Goal: Transaction & Acquisition: Purchase product/service

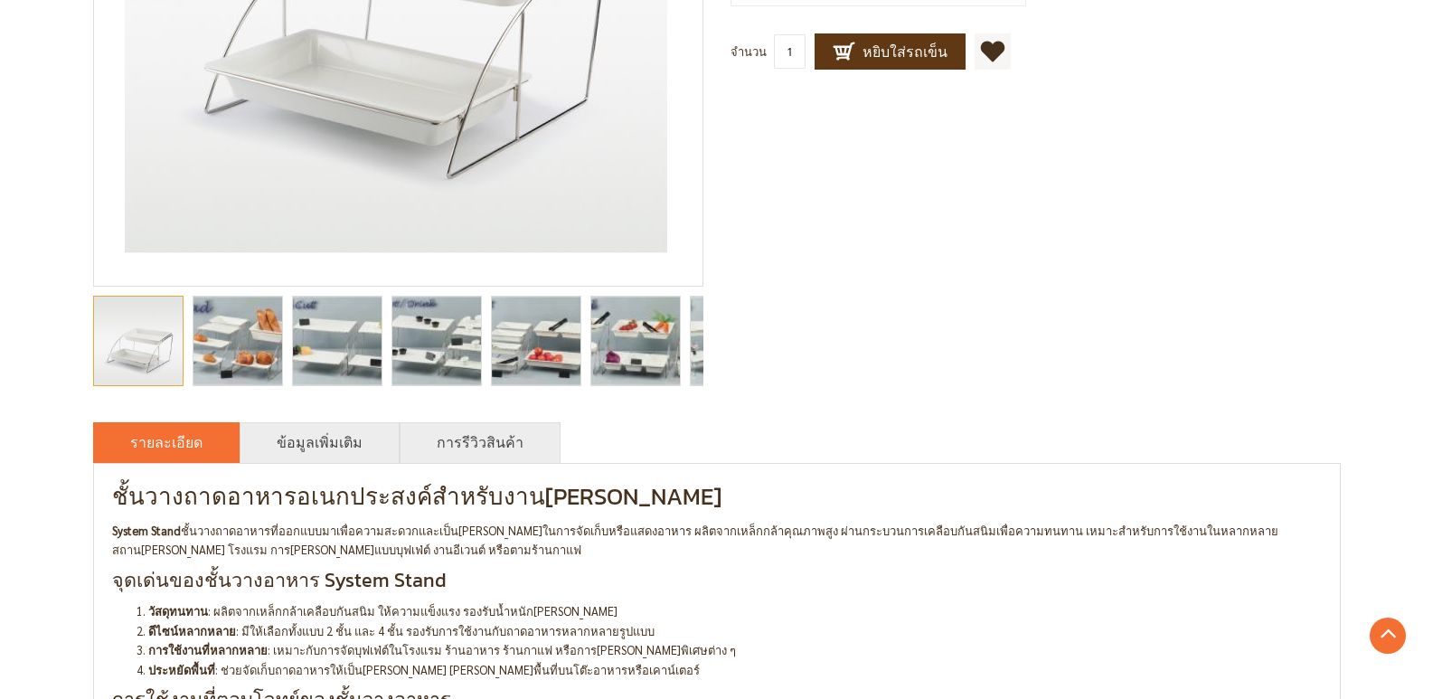
scroll to position [543, 0]
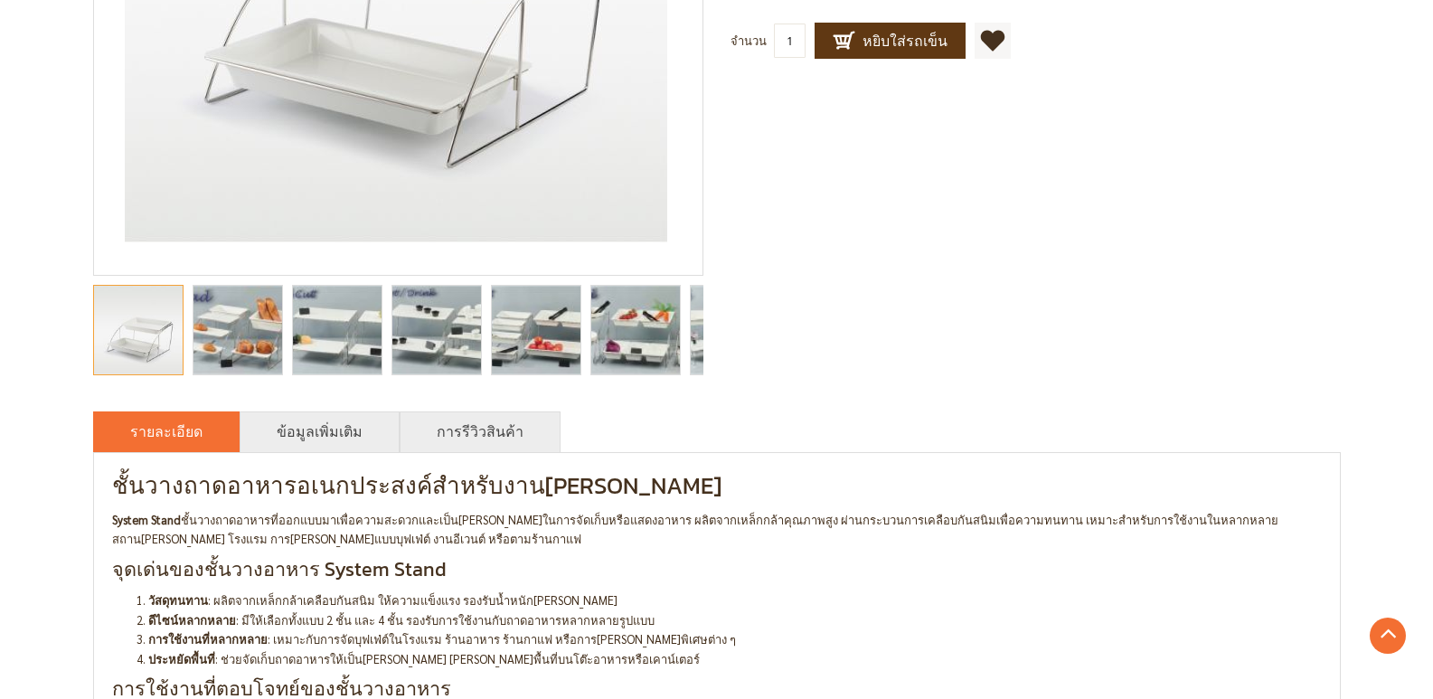
click at [265, 347] on img "catering food display stands, buffet display stands, catering display stands, b…" at bounding box center [237, 330] width 156 height 89
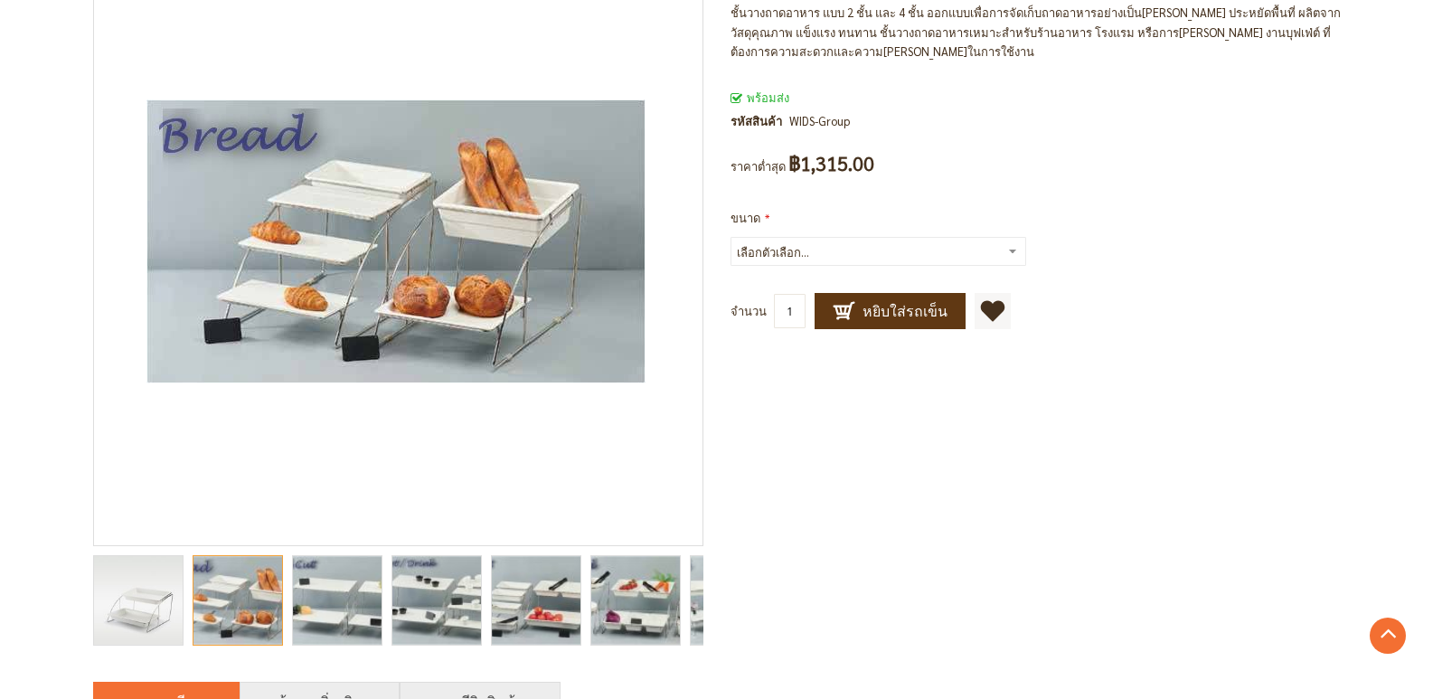
scroll to position [271, 0]
click at [342, 623] on img "catering food display stands, buffet display stands, catering display stands, b…" at bounding box center [336, 601] width 151 height 89
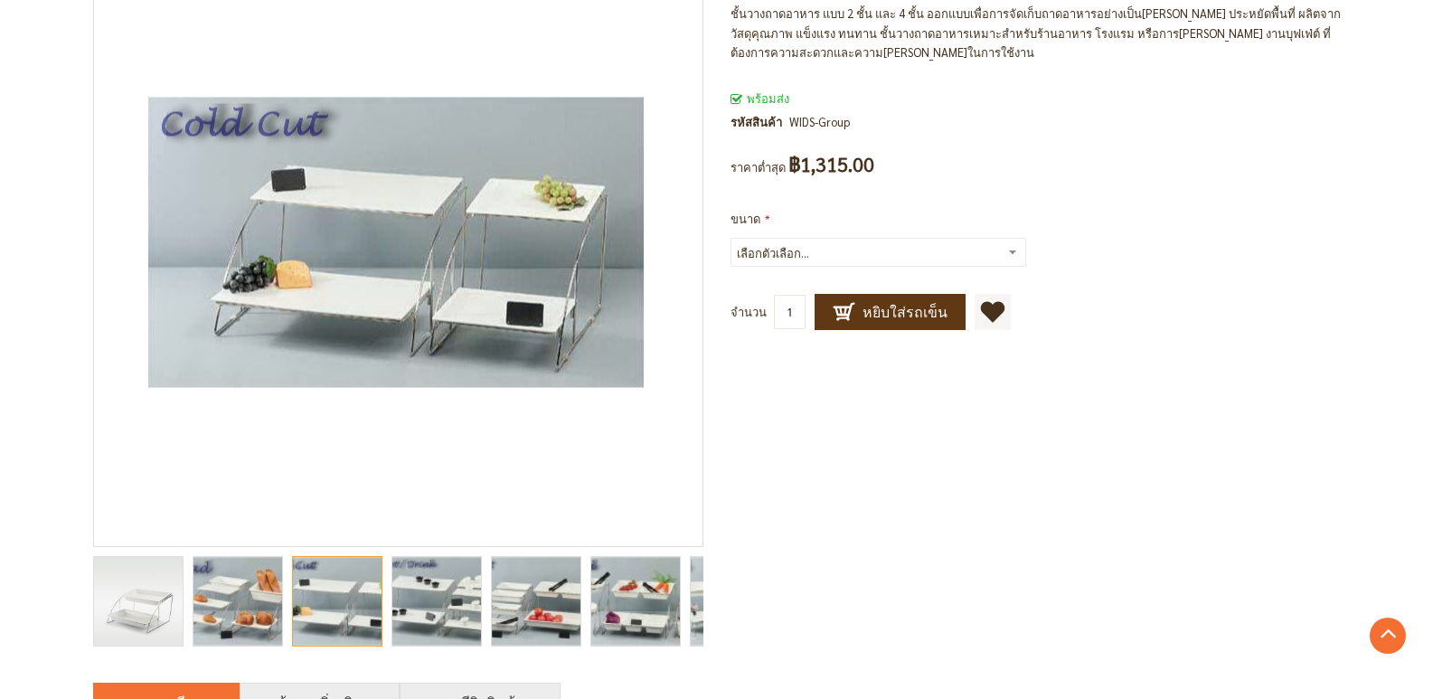
click at [440, 595] on img "catering food display stands, buffet display stands, catering display stands, b…" at bounding box center [436, 601] width 151 height 89
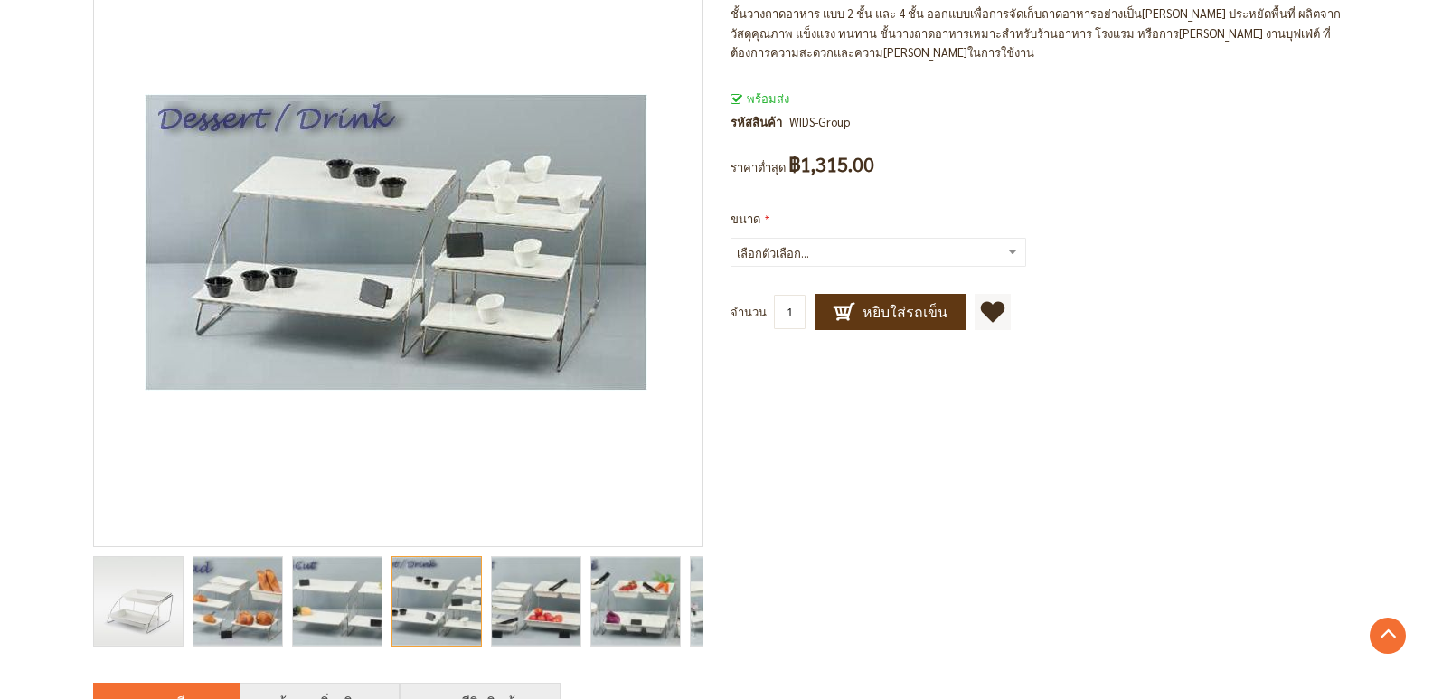
click at [530, 591] on img "catering food display stands, buffet display stands, catering display stands, b…" at bounding box center [535, 601] width 151 height 89
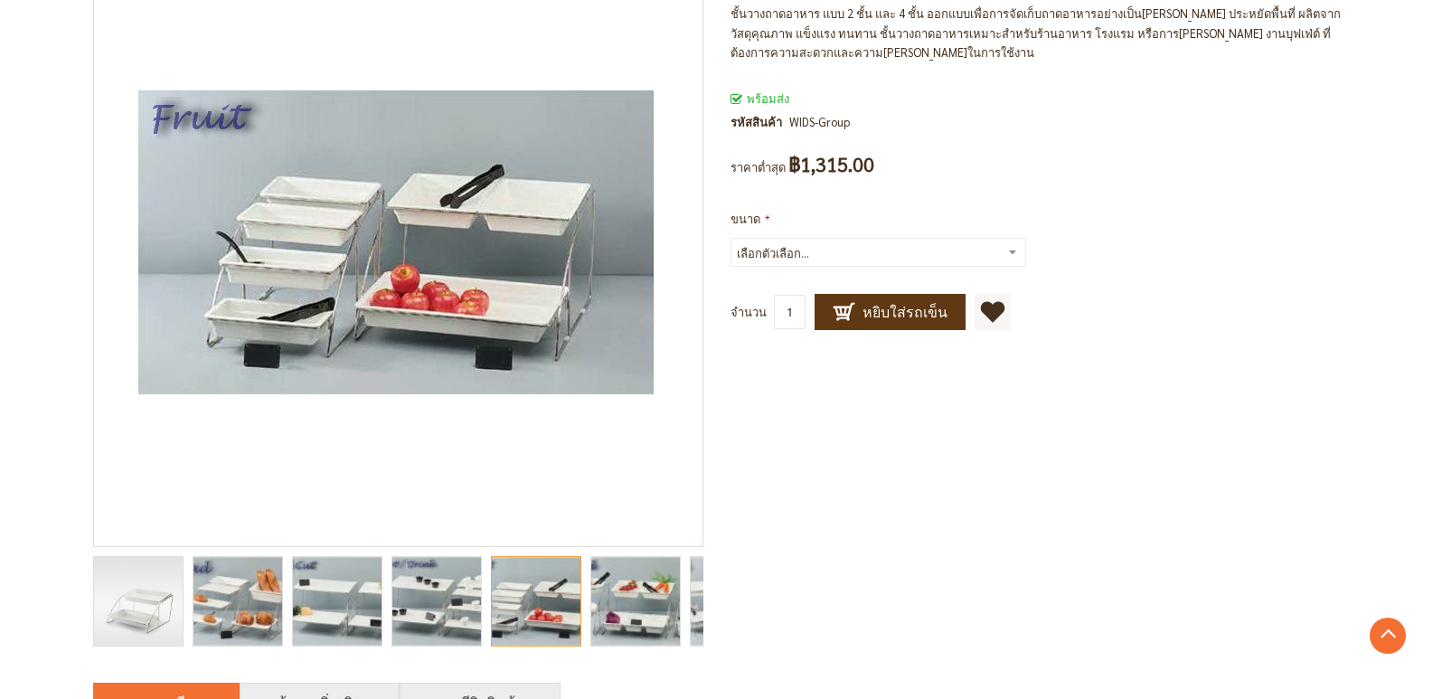
click at [635, 613] on img "catering food display stands, buffet display stands, catering display stands, b…" at bounding box center [635, 601] width 160 height 89
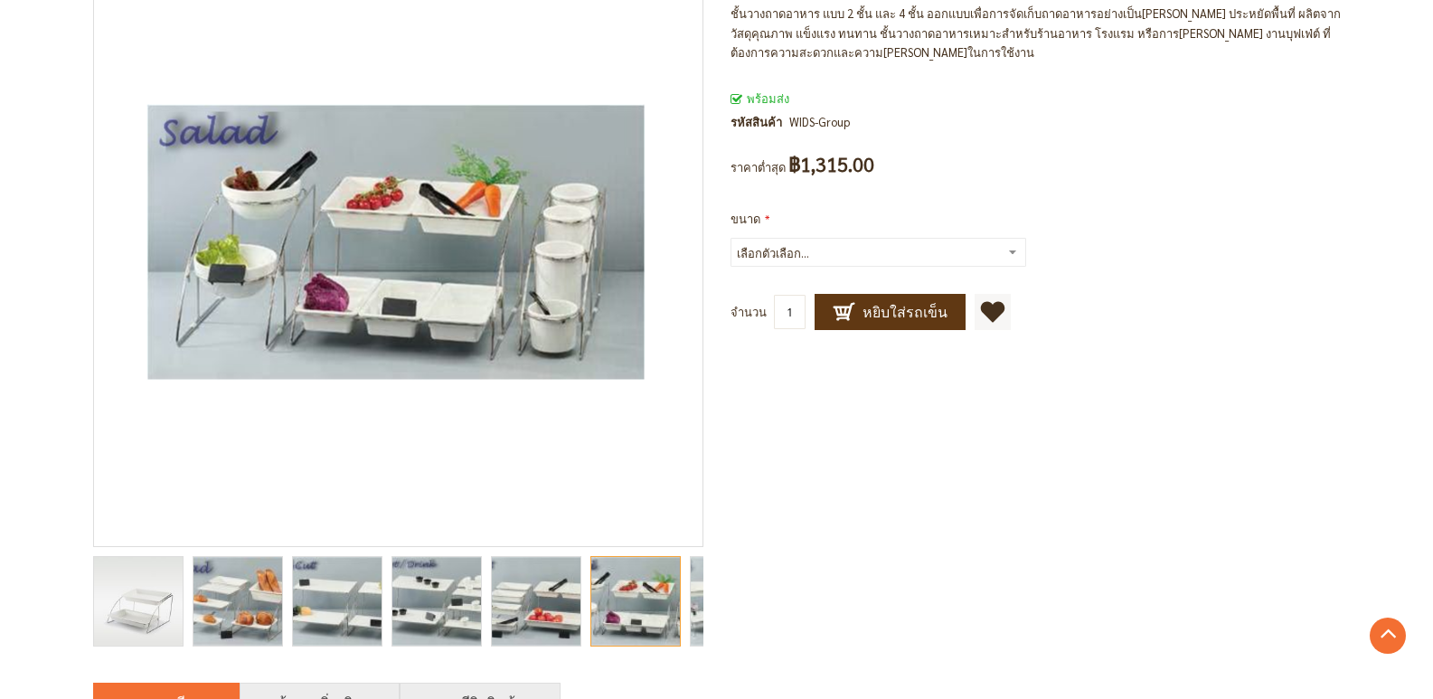
click at [697, 612] on img "catering food display stands, buffet display stands, catering display stands, b…" at bounding box center [735, 601] width 182 height 89
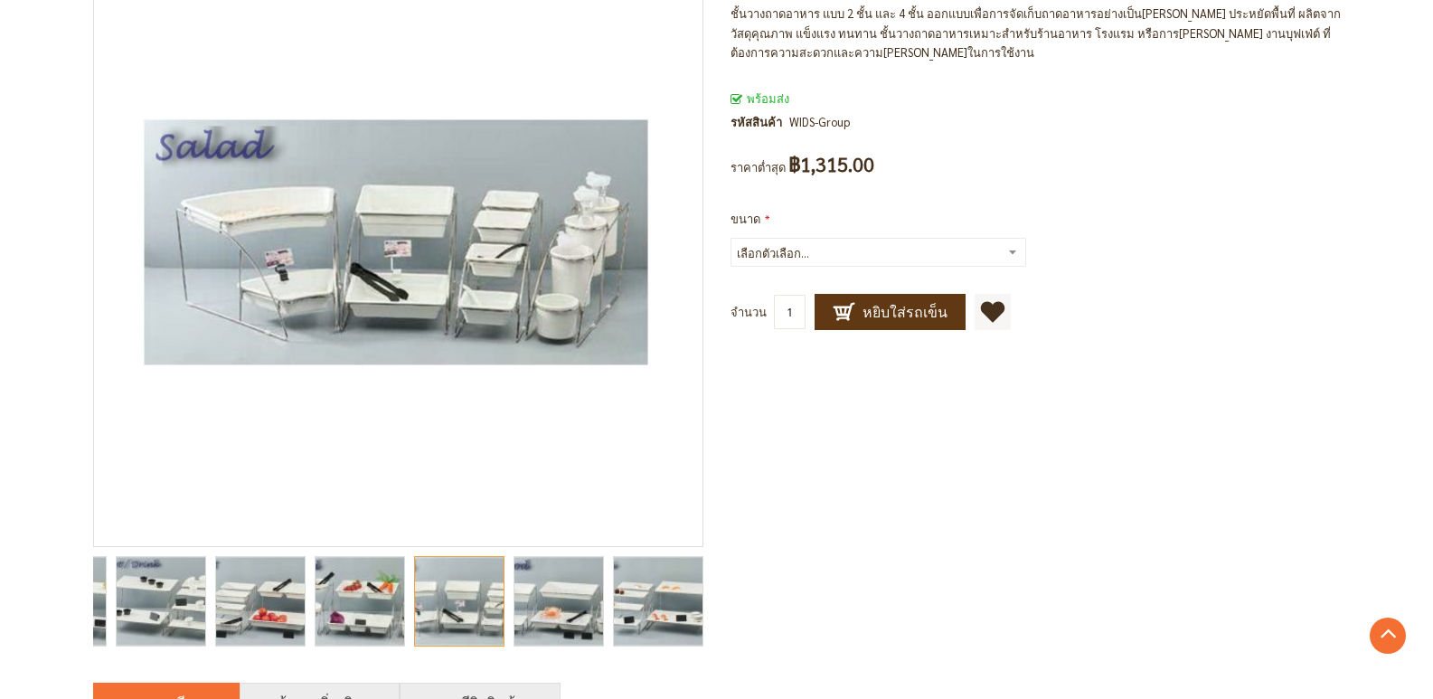
click at [676, 617] on img "catering food display stands, buffet display stands, catering display stands, b…" at bounding box center [657, 601] width 151 height 89
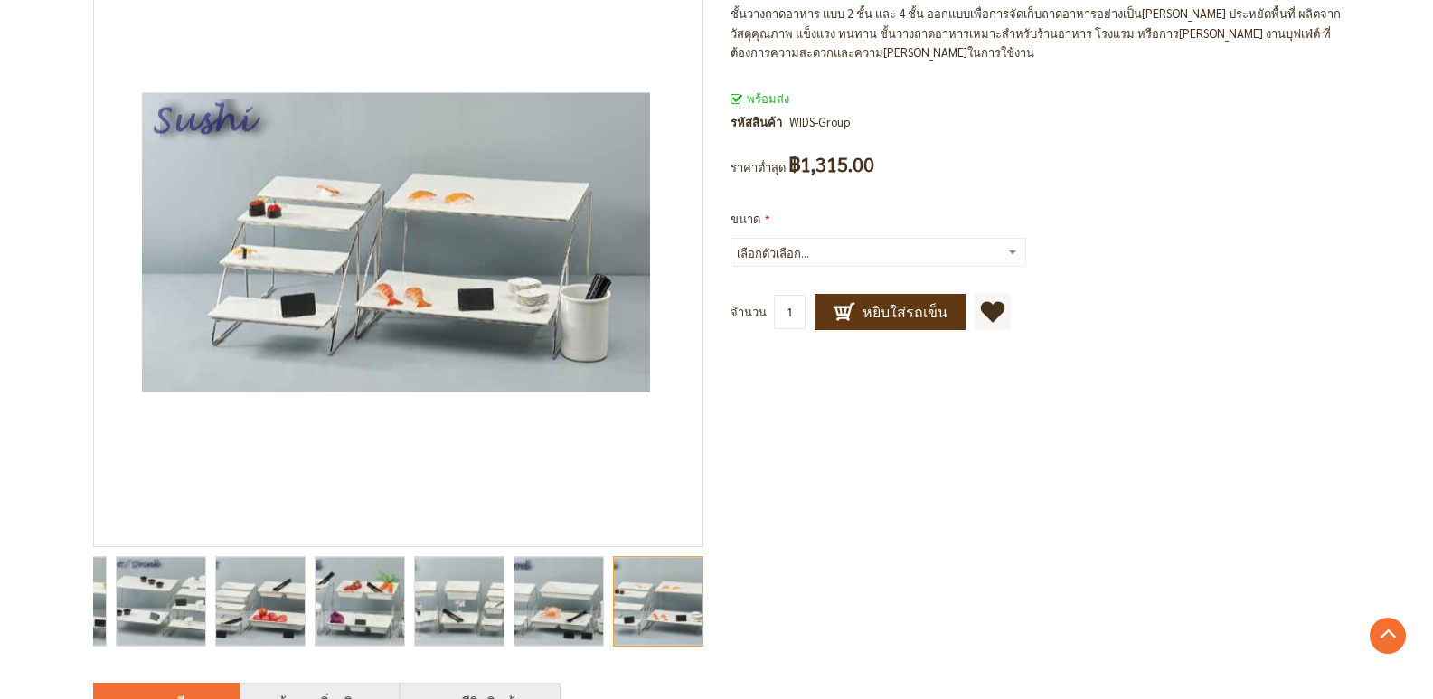
click at [661, 619] on div at bounding box center [658, 601] width 90 height 90
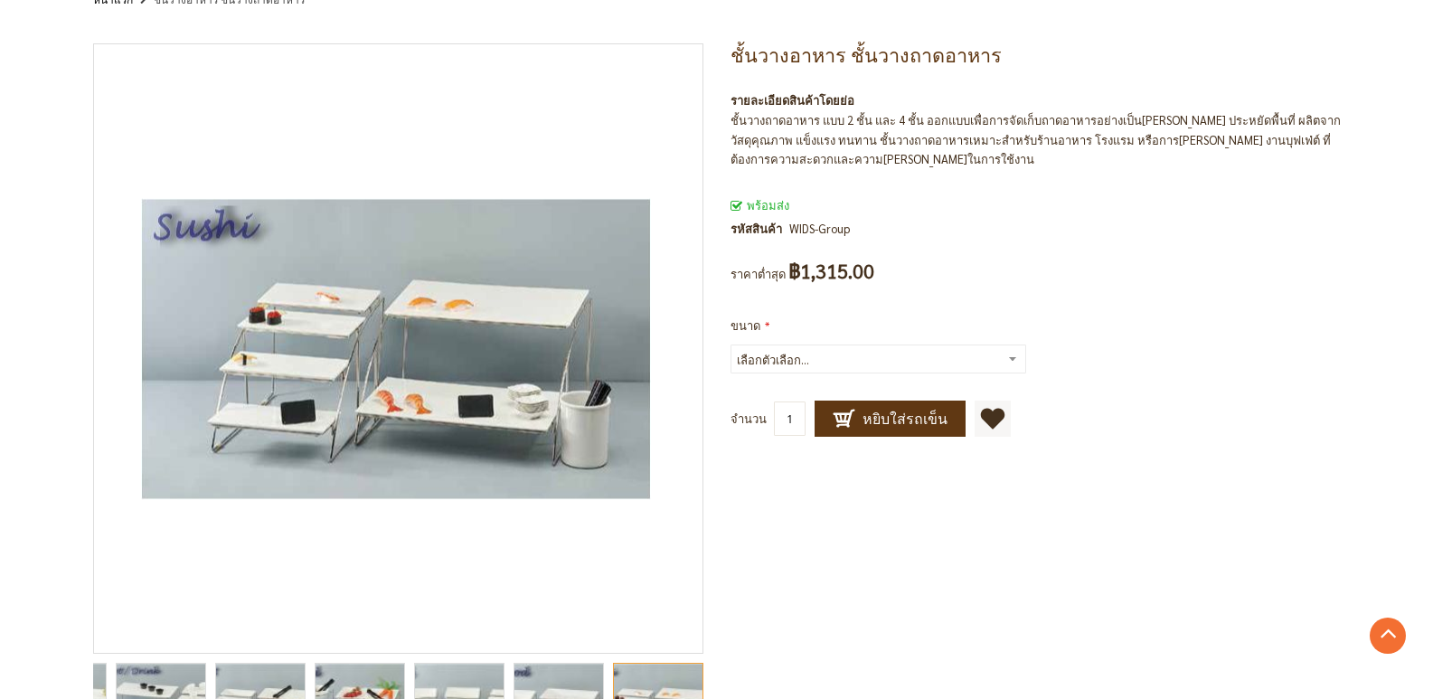
scroll to position [0, 0]
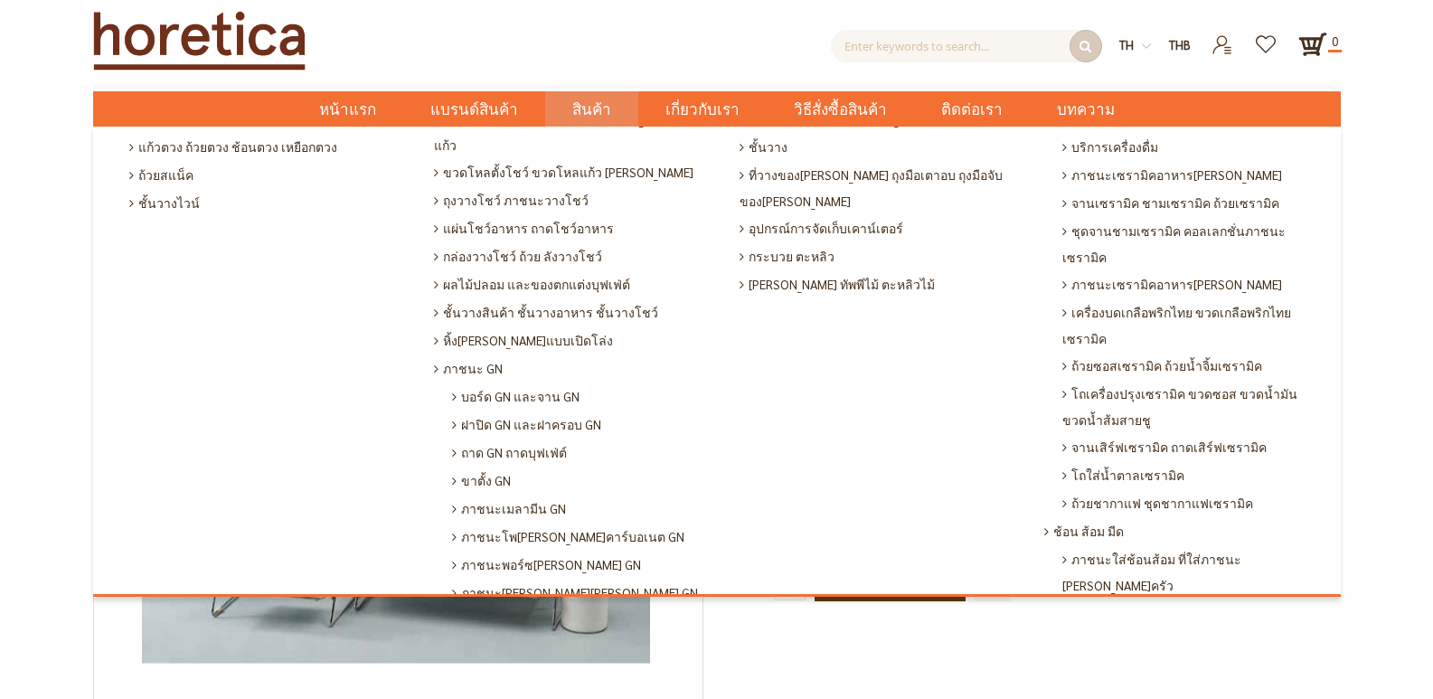
click at [592, 113] on span "สินค้า" at bounding box center [591, 109] width 39 height 37
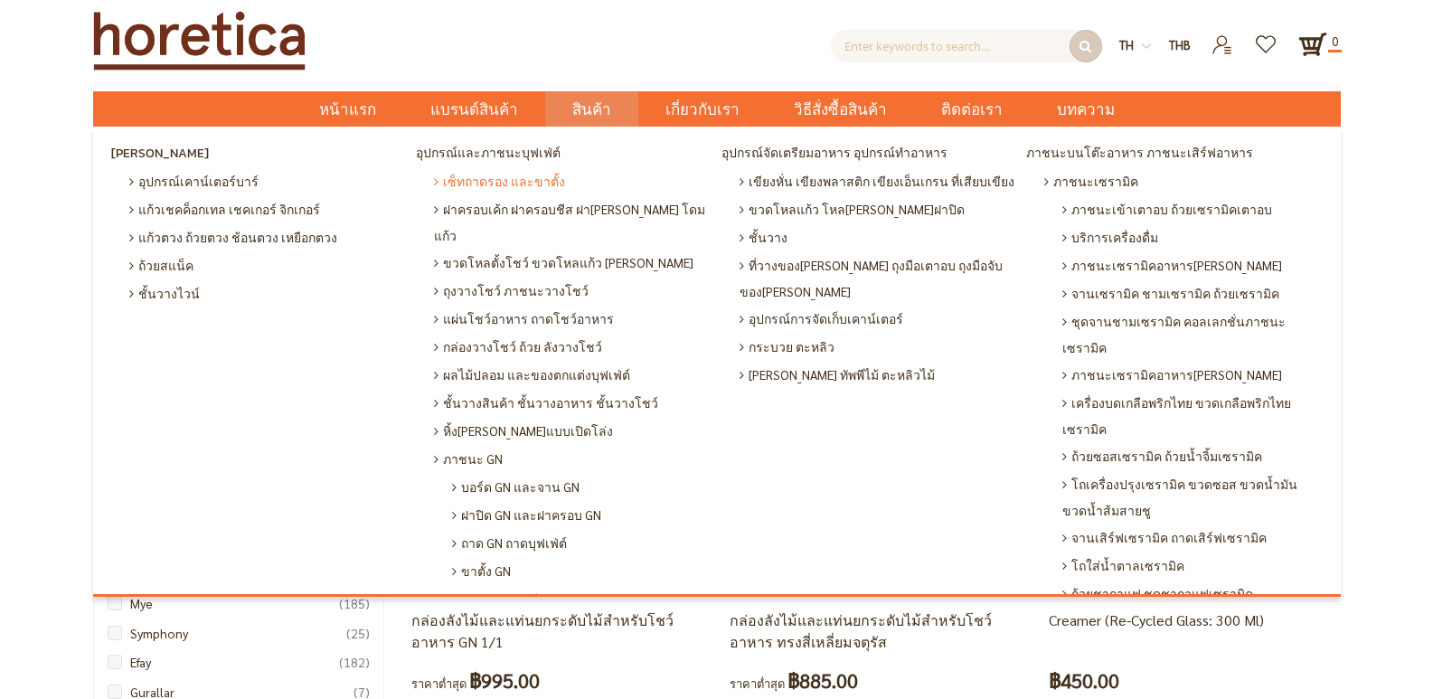
click at [474, 182] on span "เซ็ทถาดรอง และขาตั้ง" at bounding box center [499, 181] width 131 height 28
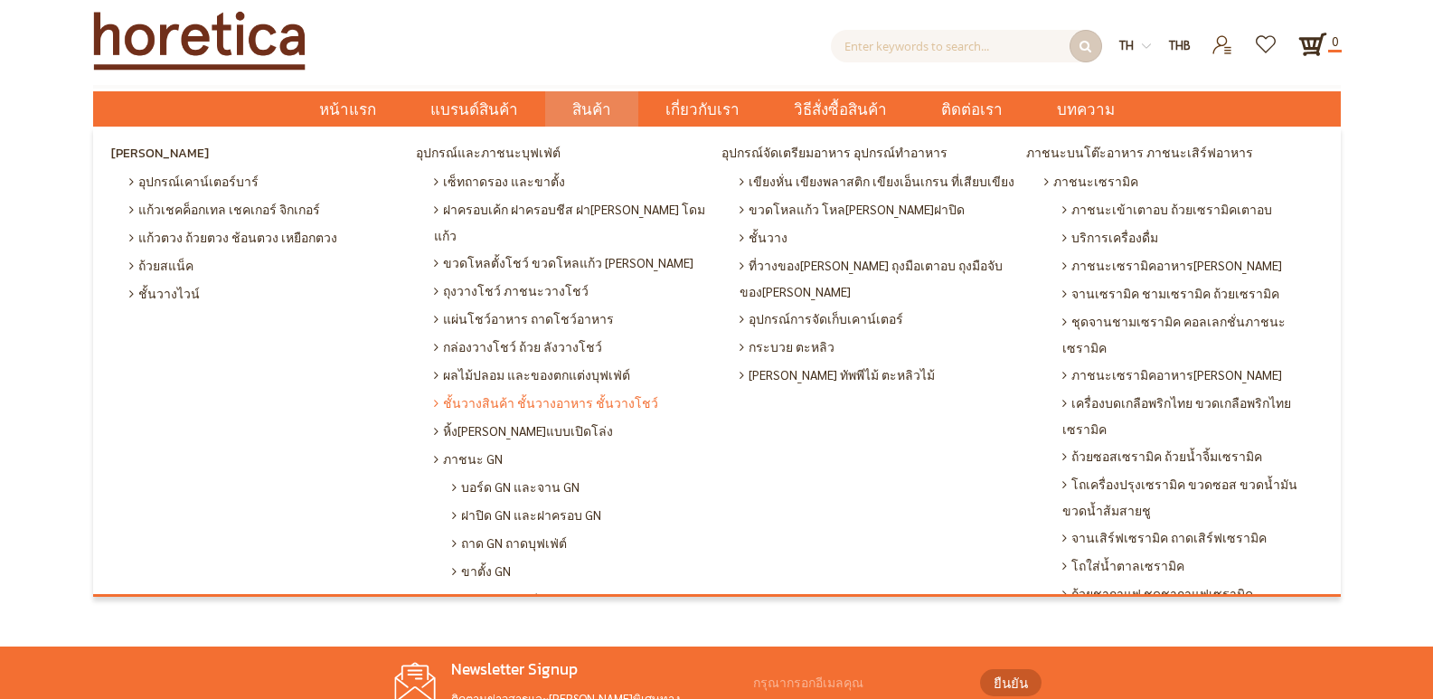
click at [471, 389] on span "ชั้นวางสินค้า ชั้นวางอาหาร ชั้นวางโชว์" at bounding box center [546, 403] width 224 height 28
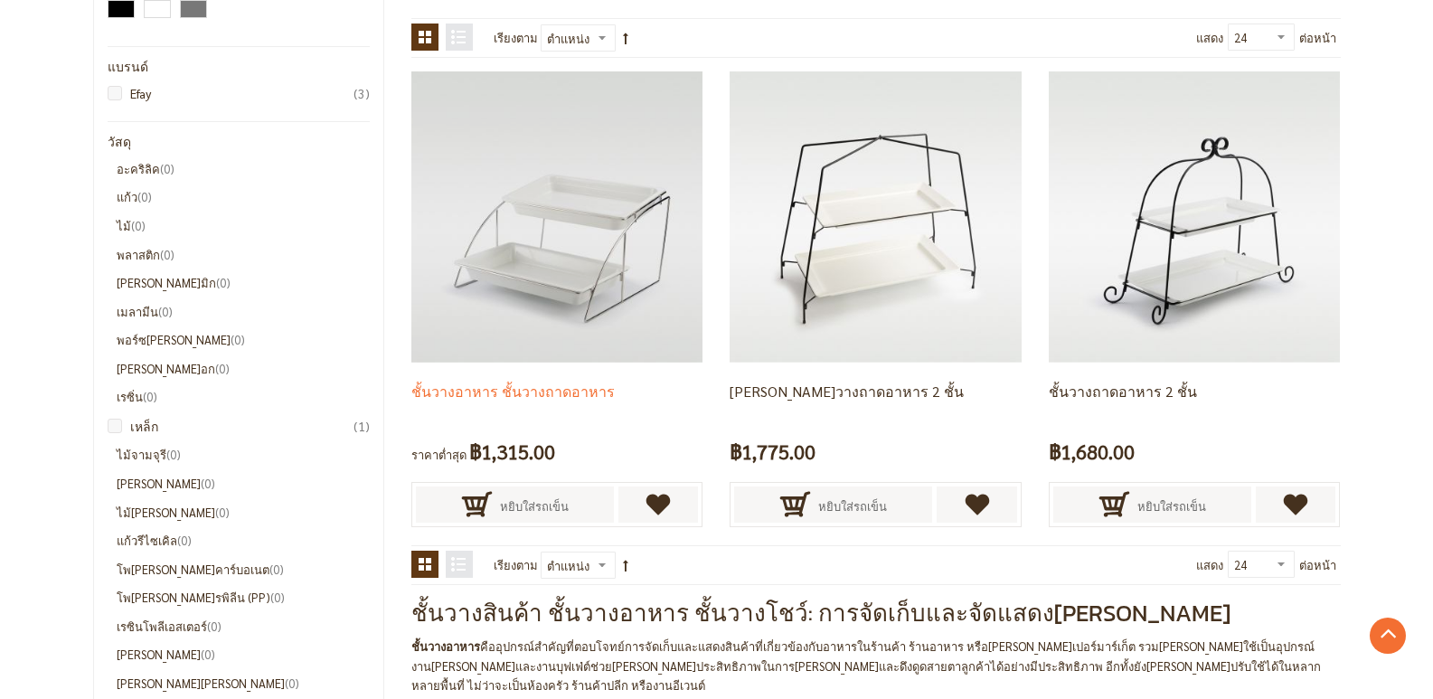
scroll to position [271, 0]
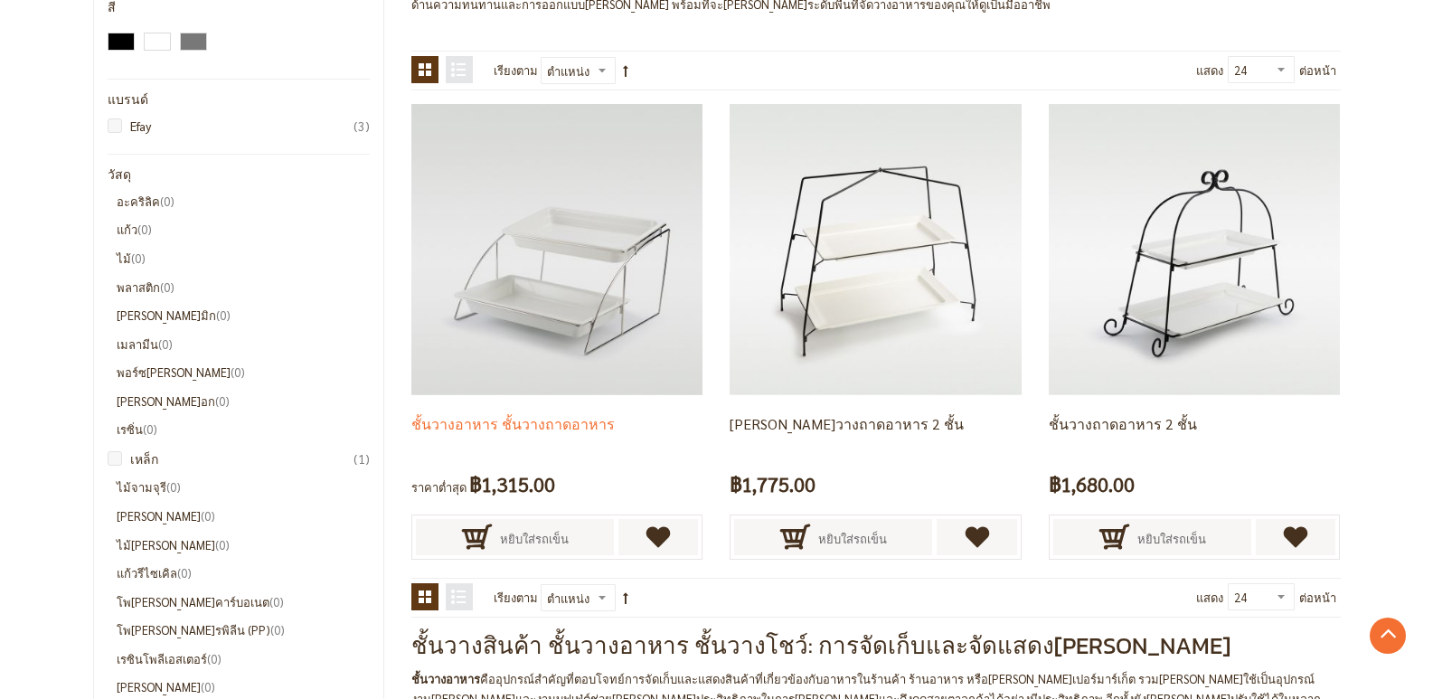
click at [553, 298] on img at bounding box center [556, 249] width 291 height 291
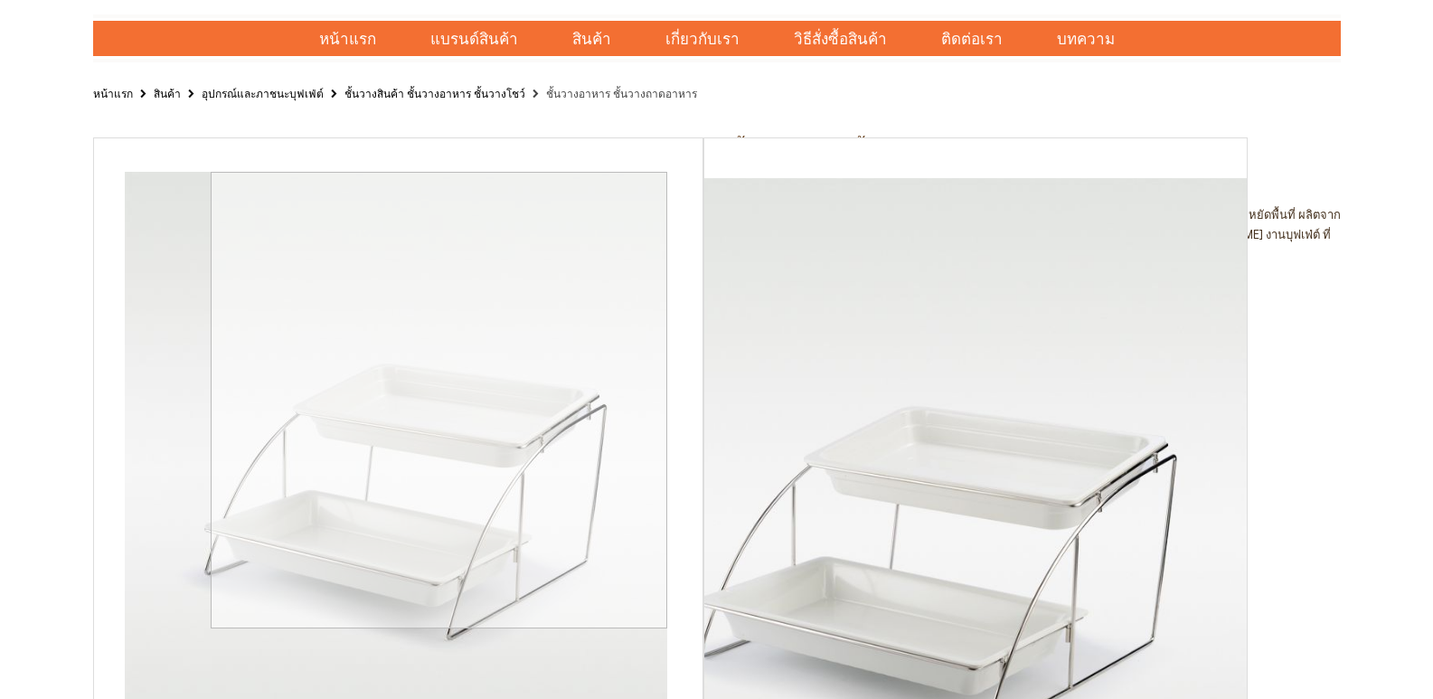
scroll to position [271, 0]
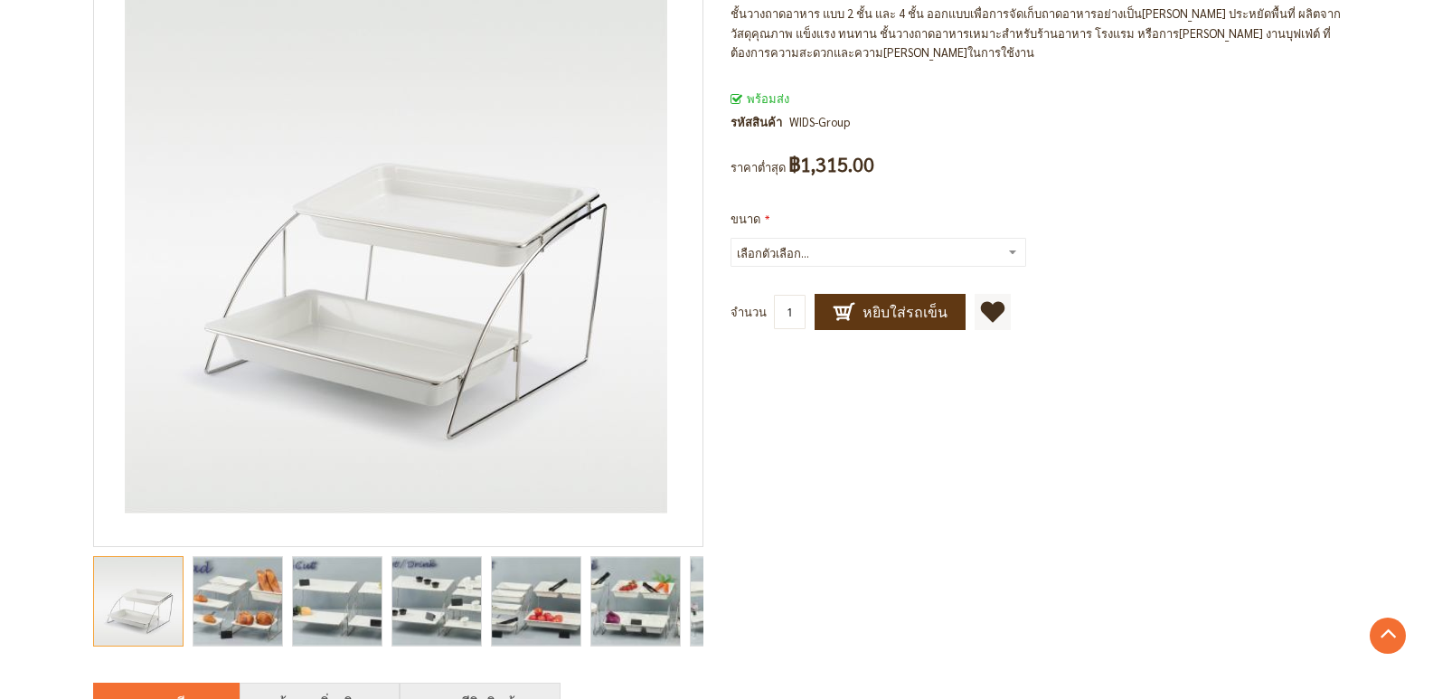
click at [262, 608] on img "catering food display stands, buffet display stands, catering display stands, b…" at bounding box center [237, 601] width 156 height 89
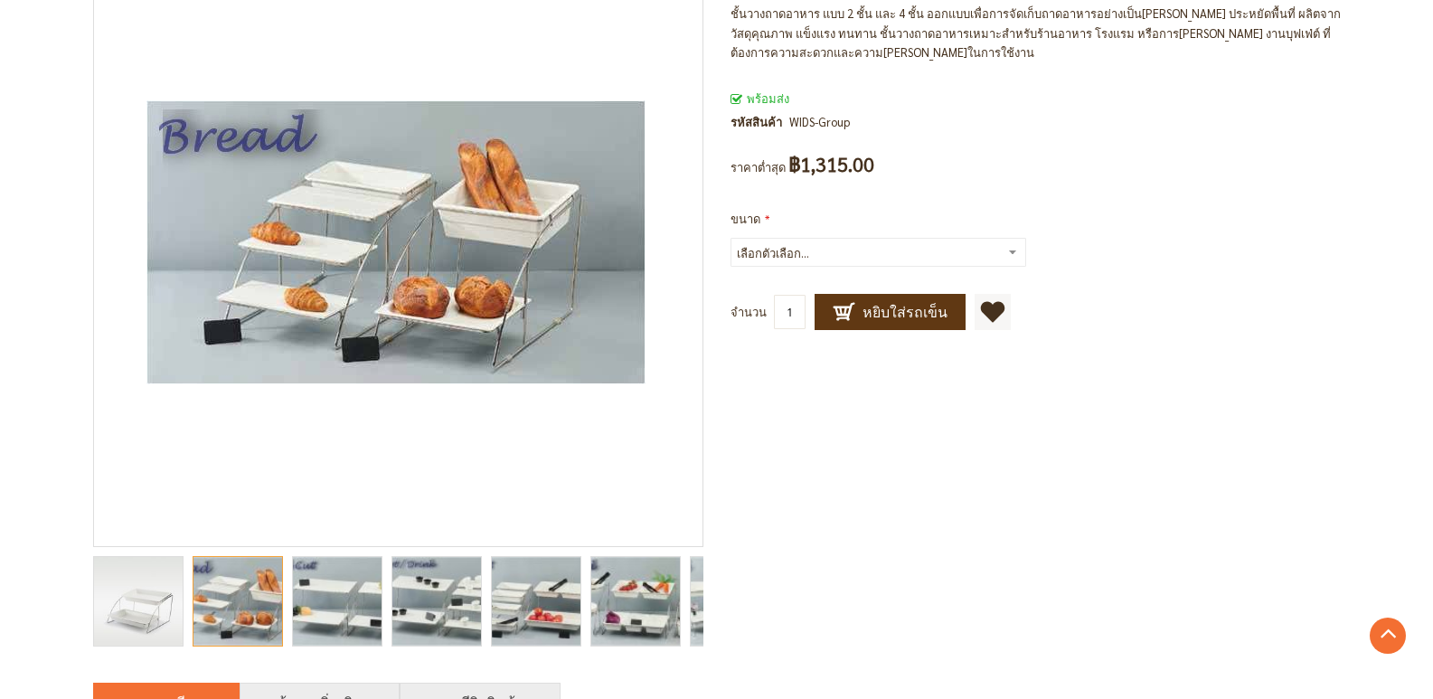
click at [359, 604] on img "catering food display stands, buffet display stands, catering display stands, b…" at bounding box center [336, 601] width 151 height 89
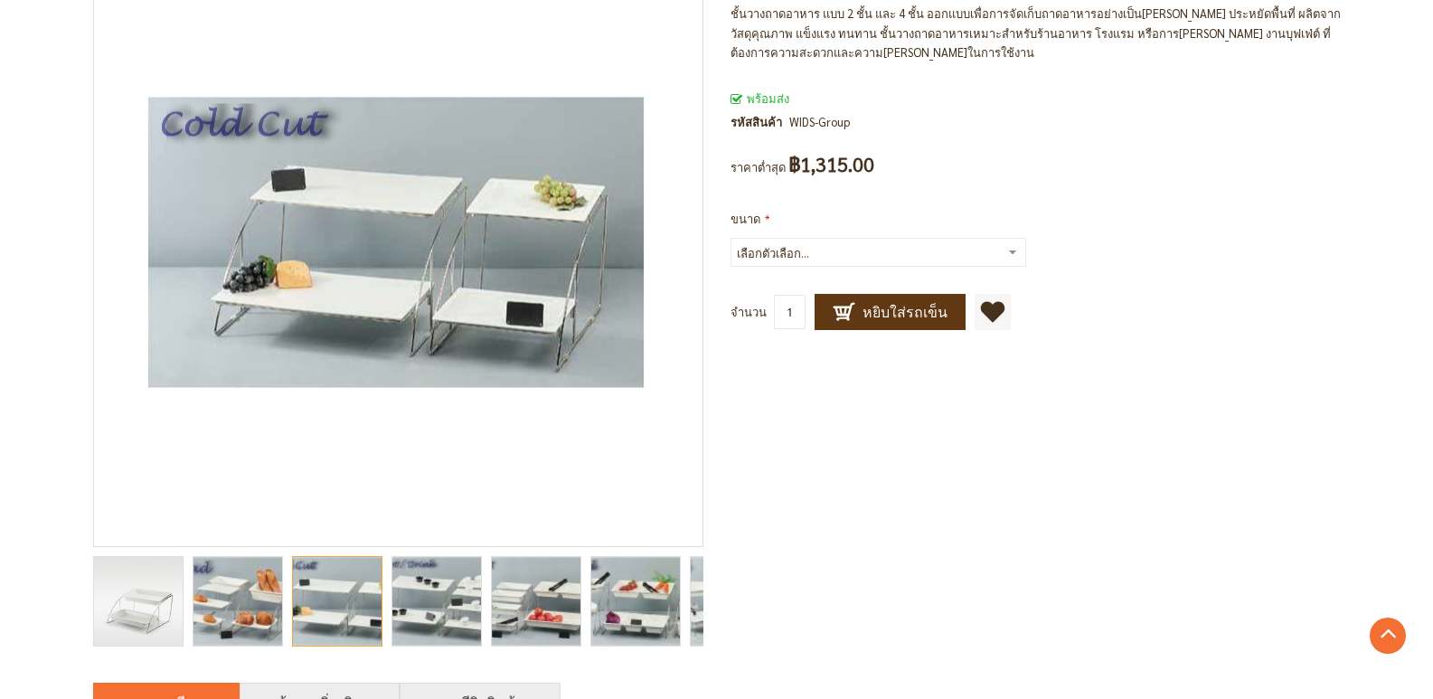
click at [422, 604] on img "catering food display stands, buffet display stands, catering display stands, b…" at bounding box center [436, 601] width 151 height 89
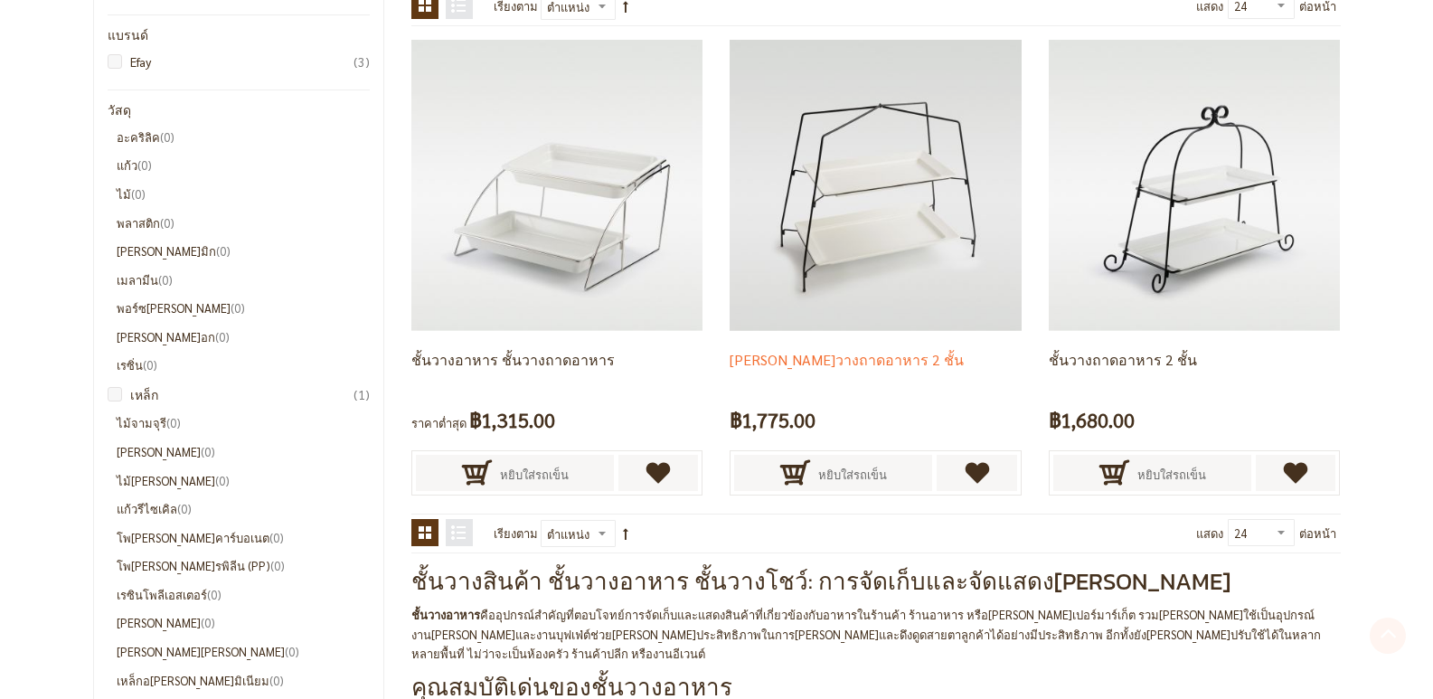
scroll to position [362, 0]
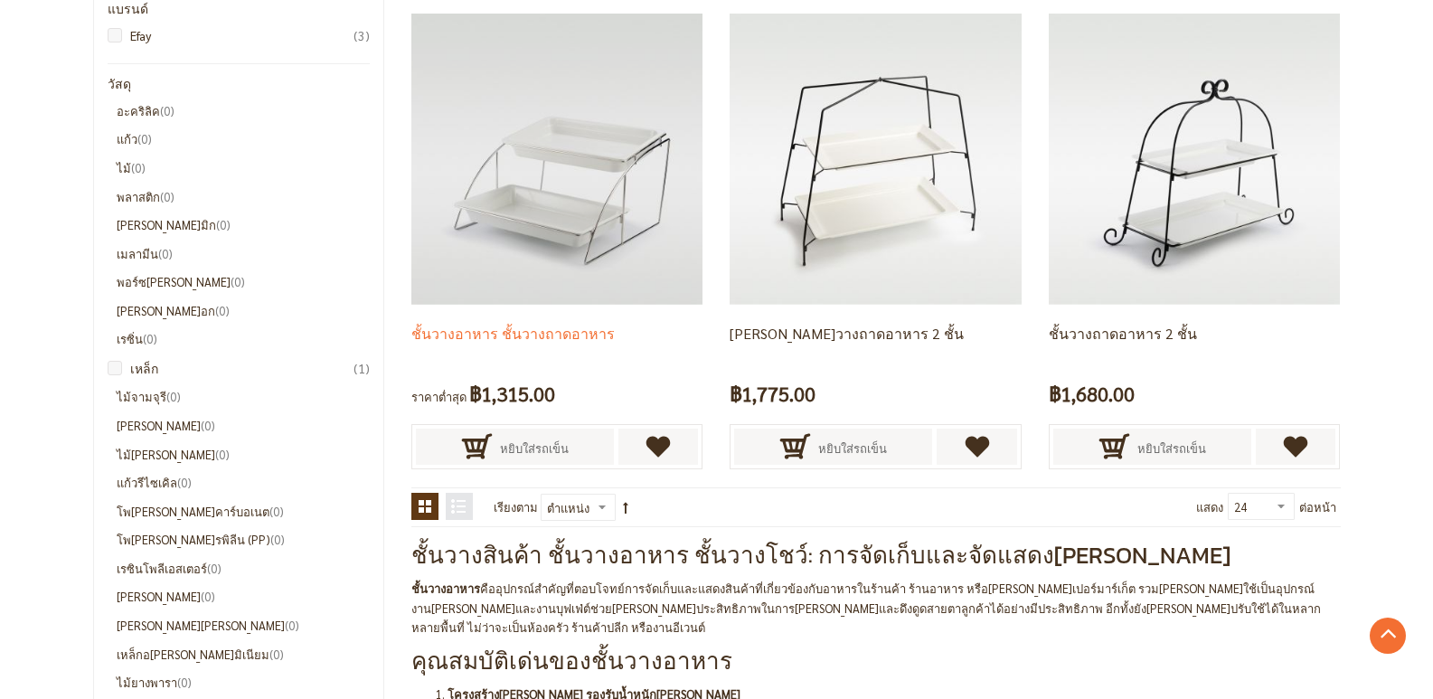
click at [576, 158] on img at bounding box center [556, 159] width 291 height 291
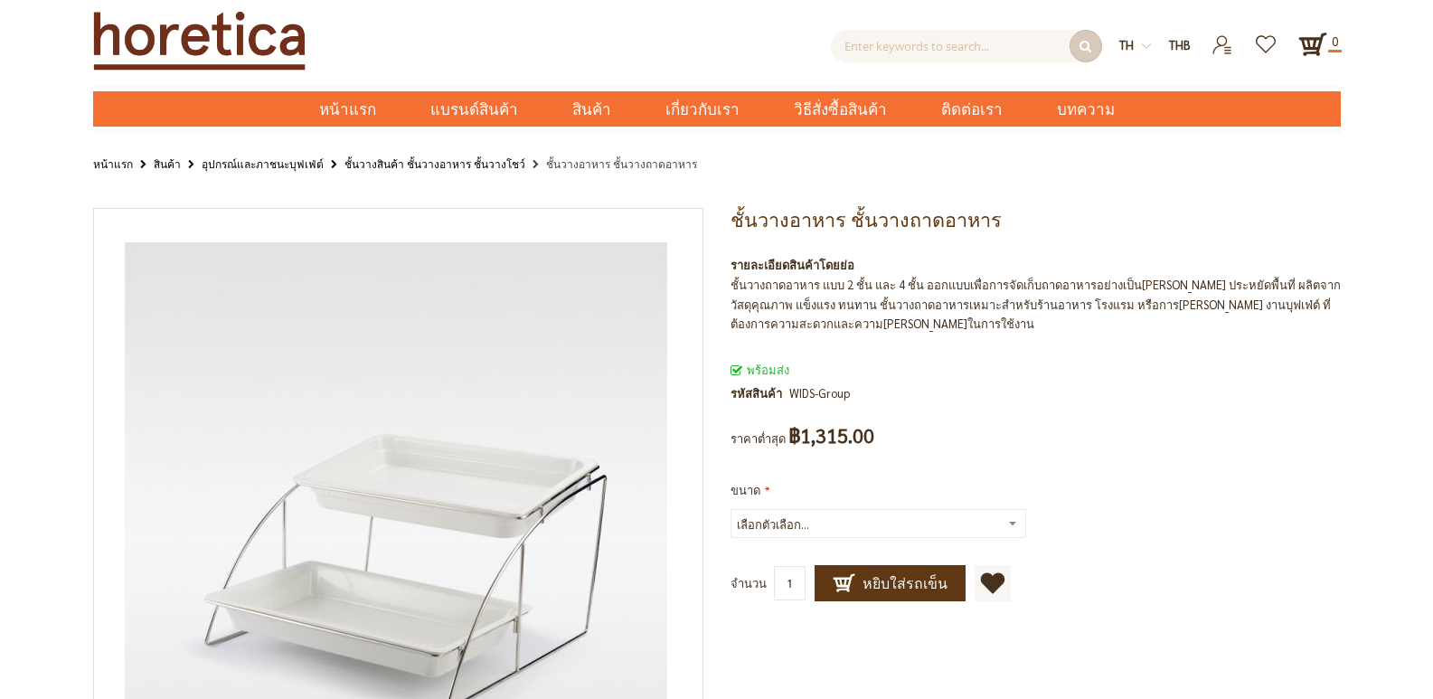
click at [1007, 528] on select "เลือกตัวเลือก... GN 1/1 +฿65.00 GN 1/2 +฿5.00 GN 1/3 +฿245.00 GN 1/6 +฿270.00 2…" at bounding box center [879, 523] width 296 height 29
click at [731, 509] on select "เลือกตัวเลือก... GN 1/1 +฿65.00 GN 1/2 +฿5.00 GN 1/3 +฿245.00 GN 1/6 +฿270.00 2…" at bounding box center [879, 523] width 296 height 29
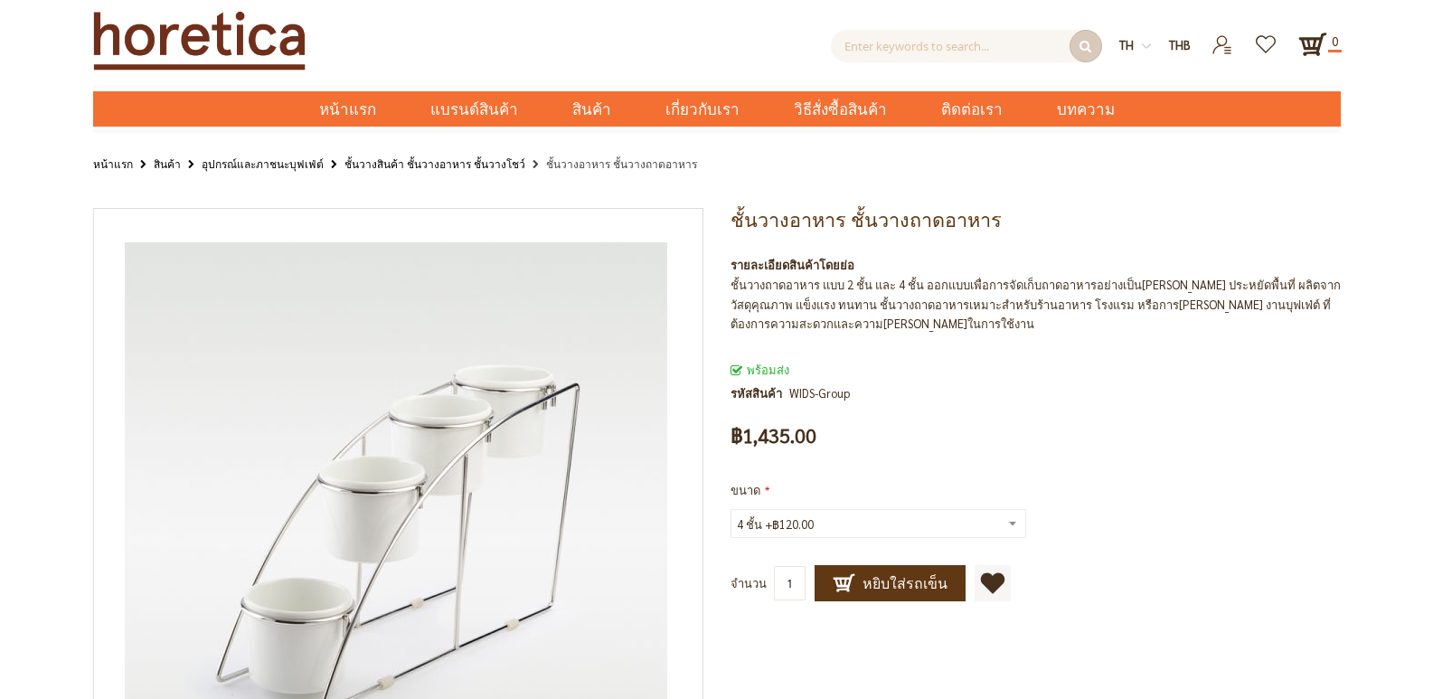
click at [1017, 529] on select "เลือกตัวเลือก... GN 1/1 +฿65.00 GN 1/2 +฿5.00 GN 1/3 +฿245.00 GN 1/6 +฿270.00 2…" at bounding box center [879, 523] width 296 height 29
click at [731, 509] on select "เลือกตัวเลือก... GN 1/1 +฿65.00 GN 1/2 +฿5.00 GN 1/3 +฿245.00 GN 1/6 +฿270.00 2…" at bounding box center [879, 523] width 296 height 29
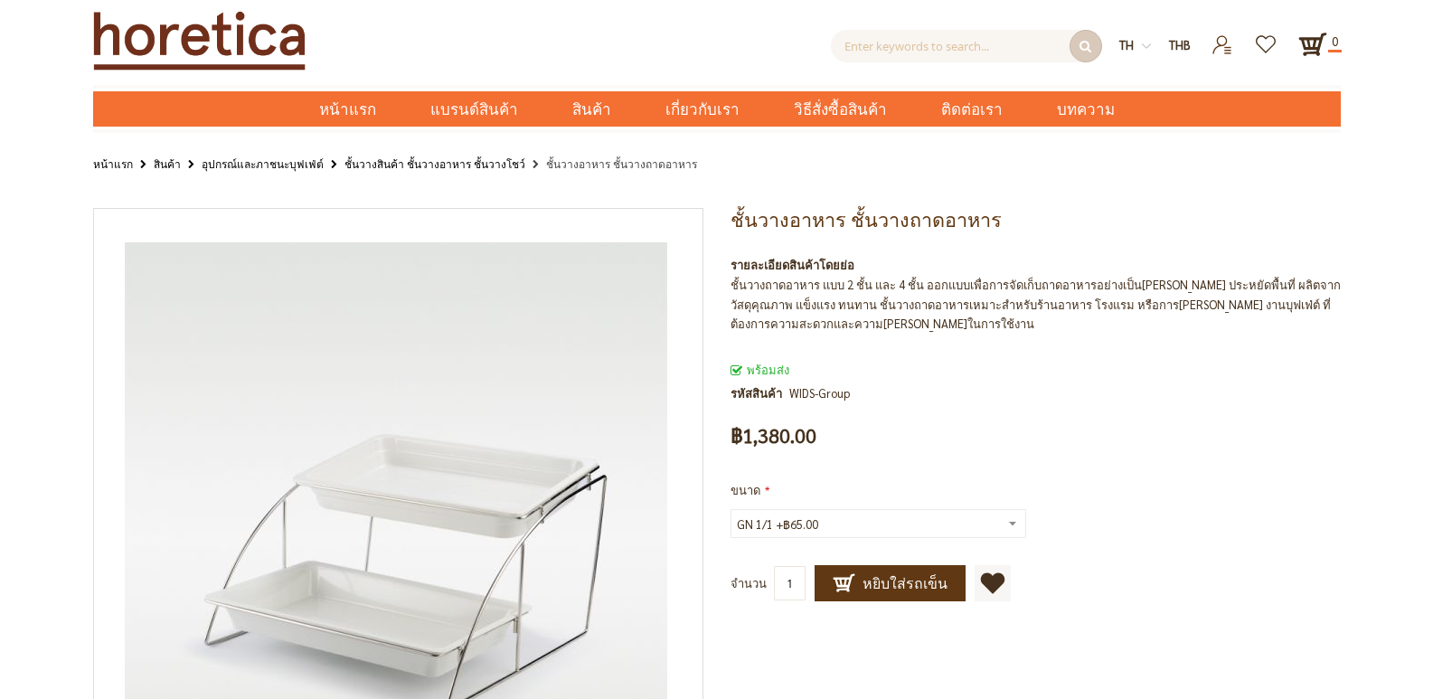
click at [1006, 520] on select "เลือกตัวเลือก... GN 1/1 +฿65.00 GN 1/2 +฿5.00 GN 1/3 +฿245.00 GN 1/6 +฿270.00 2…" at bounding box center [879, 523] width 296 height 29
click at [731, 509] on select "เลือกตัวเลือก... GN 1/1 +฿65.00 GN 1/2 +฿5.00 GN 1/3 +฿245.00 GN 1/6 +฿270.00 2…" at bounding box center [879, 523] width 296 height 29
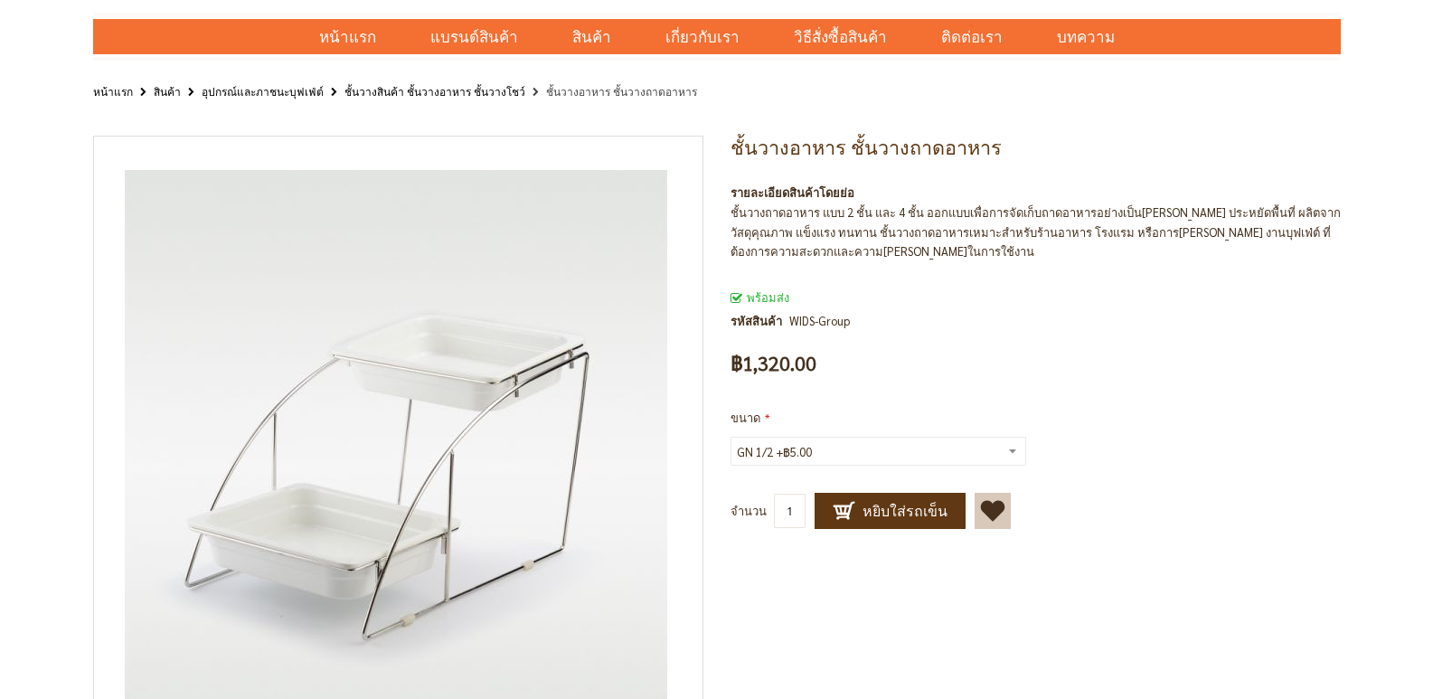
scroll to position [181, 0]
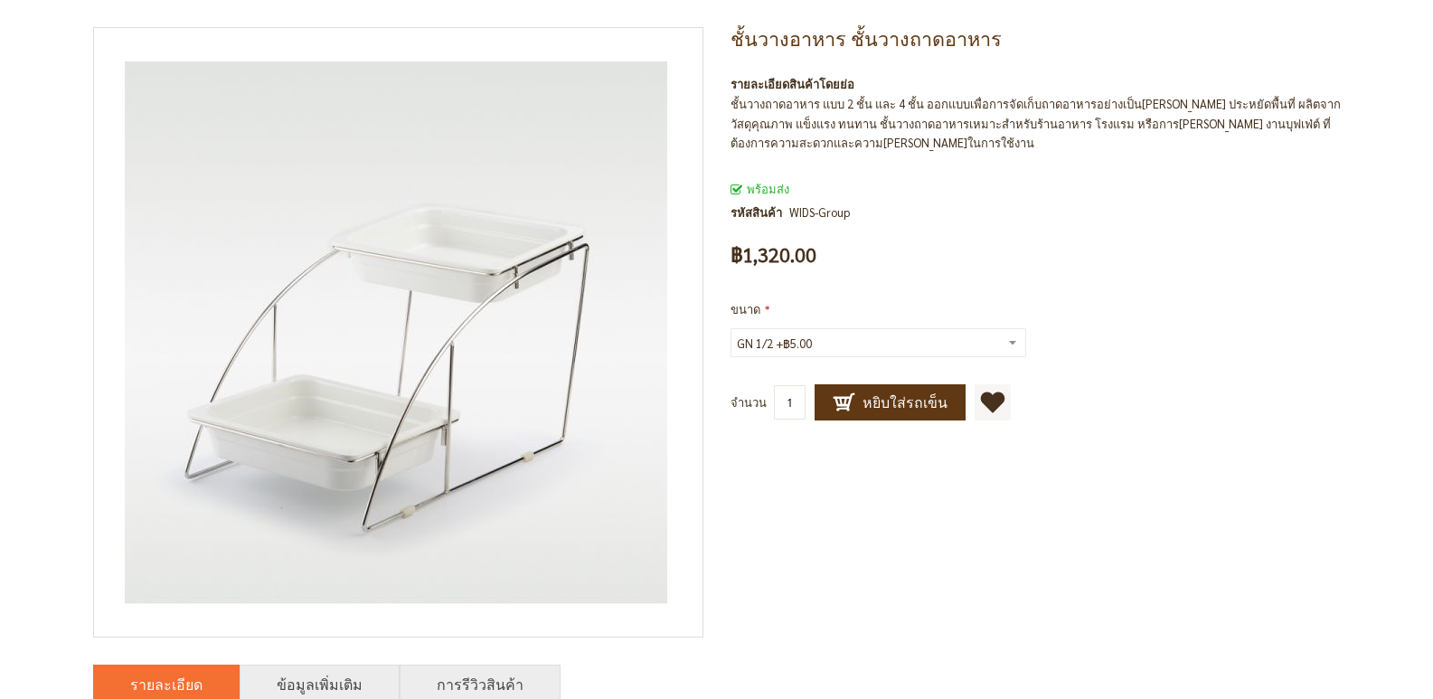
click at [996, 349] on select "เลือกตัวเลือก... GN 1/1 +฿65.00 GN 1/2 +฿5.00 GN 1/3 +฿245.00 GN 1/6 +฿270.00 2…" at bounding box center [879, 342] width 296 height 29
click at [731, 328] on select "เลือกตัวเลือก... GN 1/1 +฿65.00 GN 1/2 +฿5.00 GN 1/3 +฿245.00 GN 1/6 +฿270.00 2…" at bounding box center [879, 342] width 296 height 29
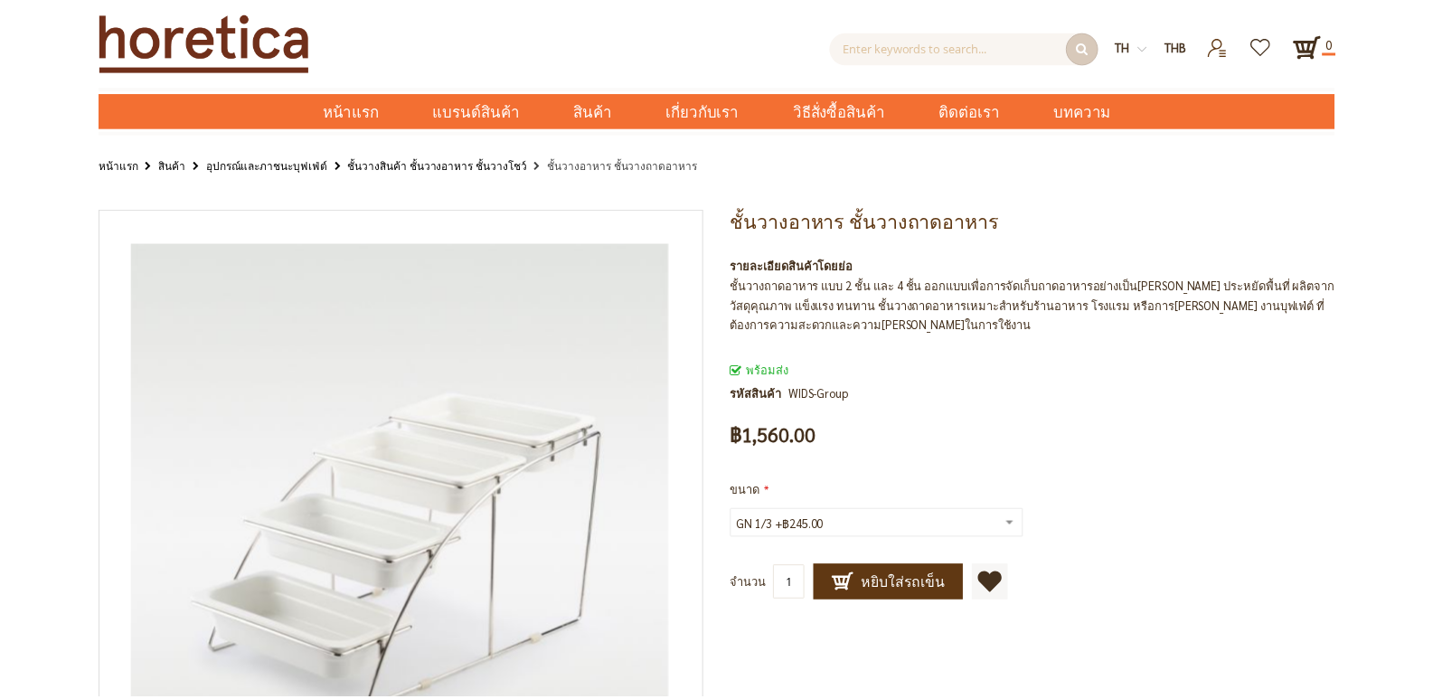
scroll to position [49, 0]
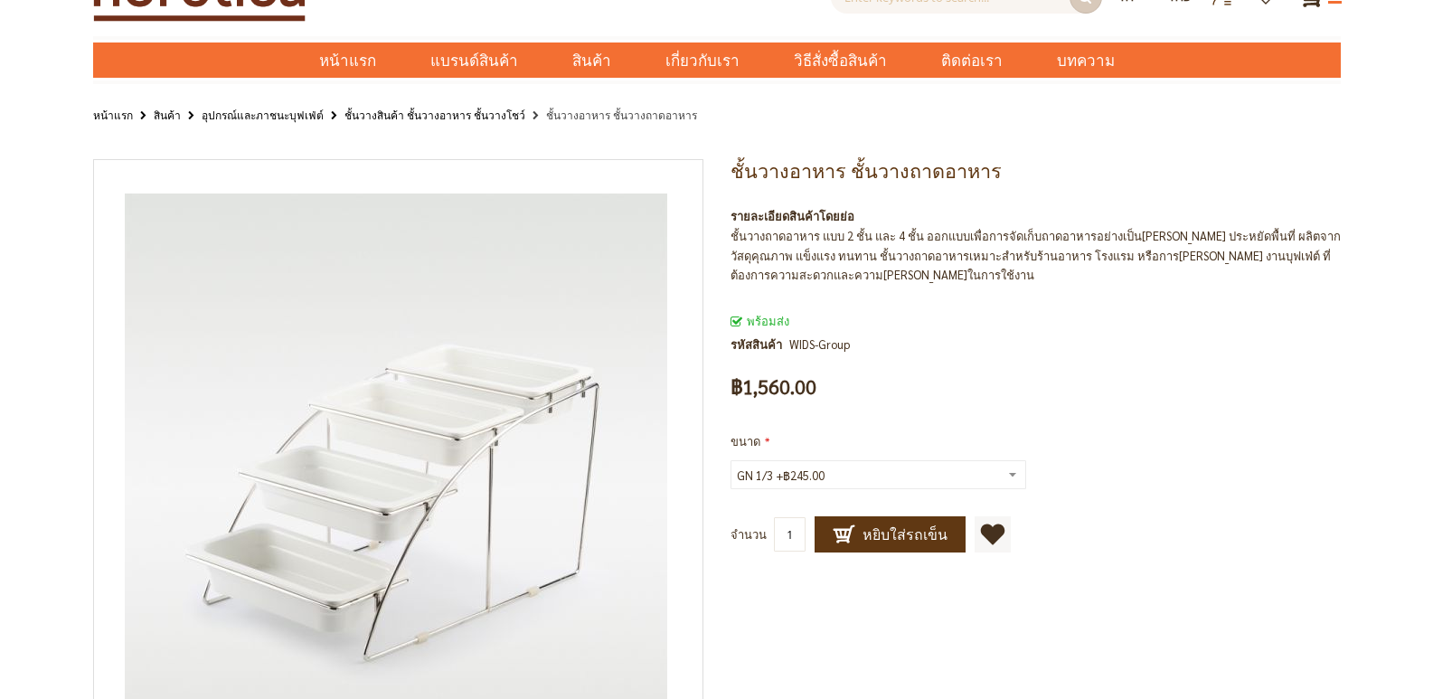
click at [870, 472] on select "เลือกตัวเลือก... GN 1/1 +฿65.00 GN 1/2 +฿5.00 GN 1/3 +฿245.00 GN 1/6 +฿270.00 2…" at bounding box center [879, 474] width 296 height 29
click at [731, 460] on select "เลือกตัวเลือก... GN 1/1 +฿65.00 GN 1/2 +฿5.00 GN 1/3 +฿245.00 GN 1/6 +฿270.00 2…" at bounding box center [879, 474] width 296 height 29
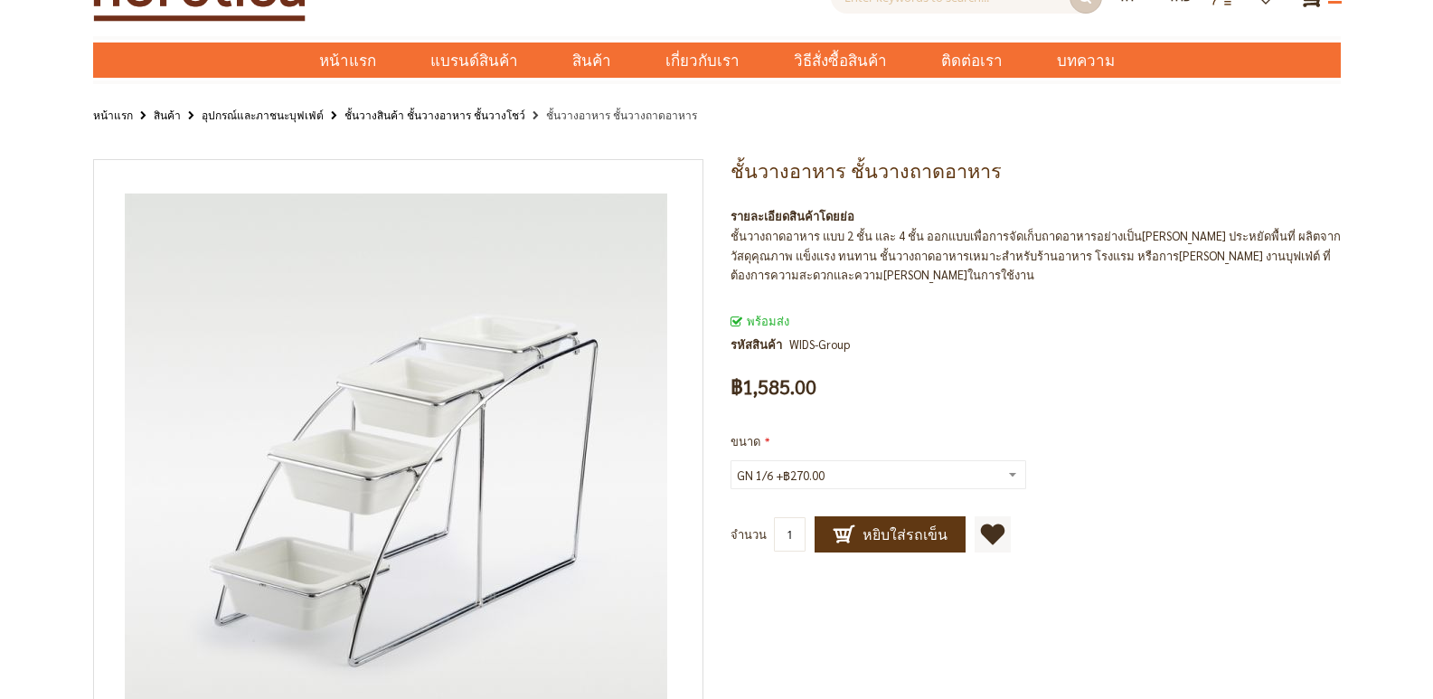
click at [790, 471] on select "เลือกตัวเลือก... GN 1/1 +฿65.00 GN 1/2 +฿5.00 GN 1/3 +฿245.00 GN 1/6 +฿270.00 2…" at bounding box center [879, 474] width 296 height 29
click at [731, 460] on select "เลือกตัวเลือก... GN 1/1 +฿65.00 GN 1/2 +฿5.00 GN 1/3 +฿245.00 GN 1/6 +฿270.00 2…" at bounding box center [879, 474] width 296 height 29
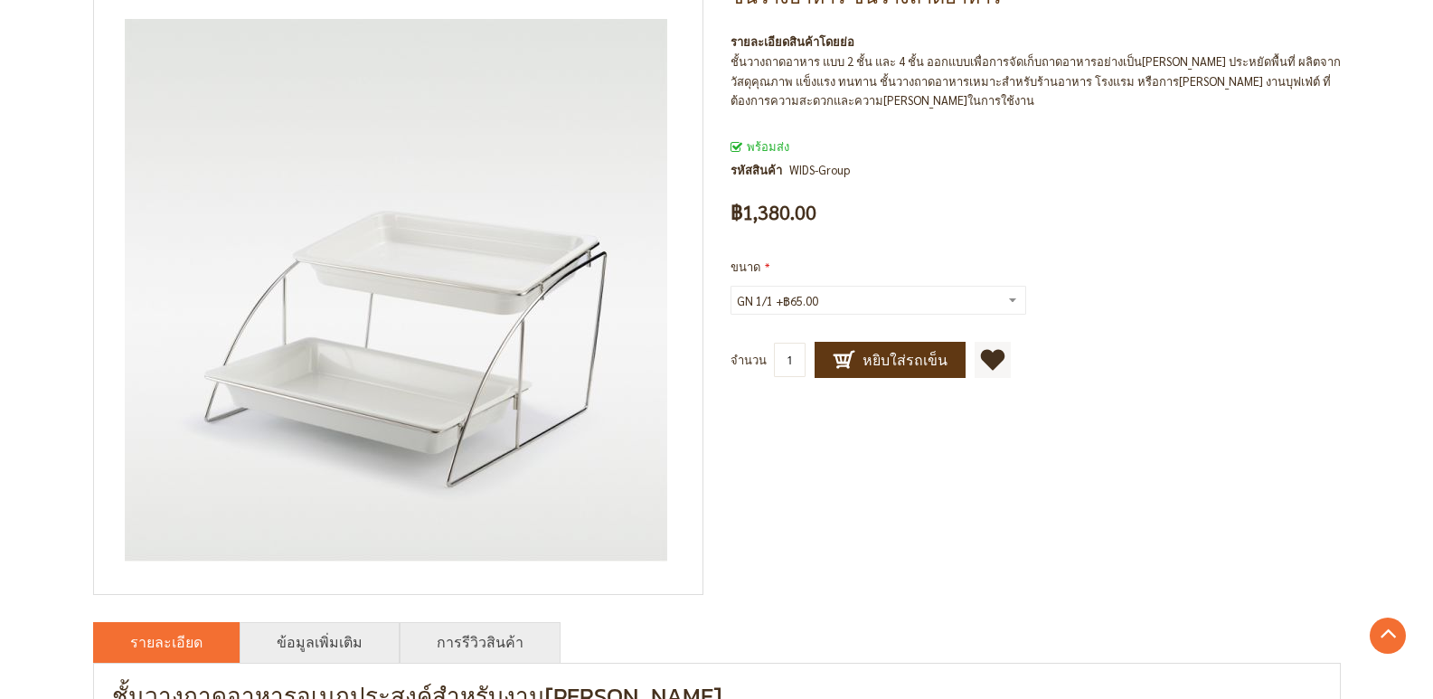
scroll to position [181, 0]
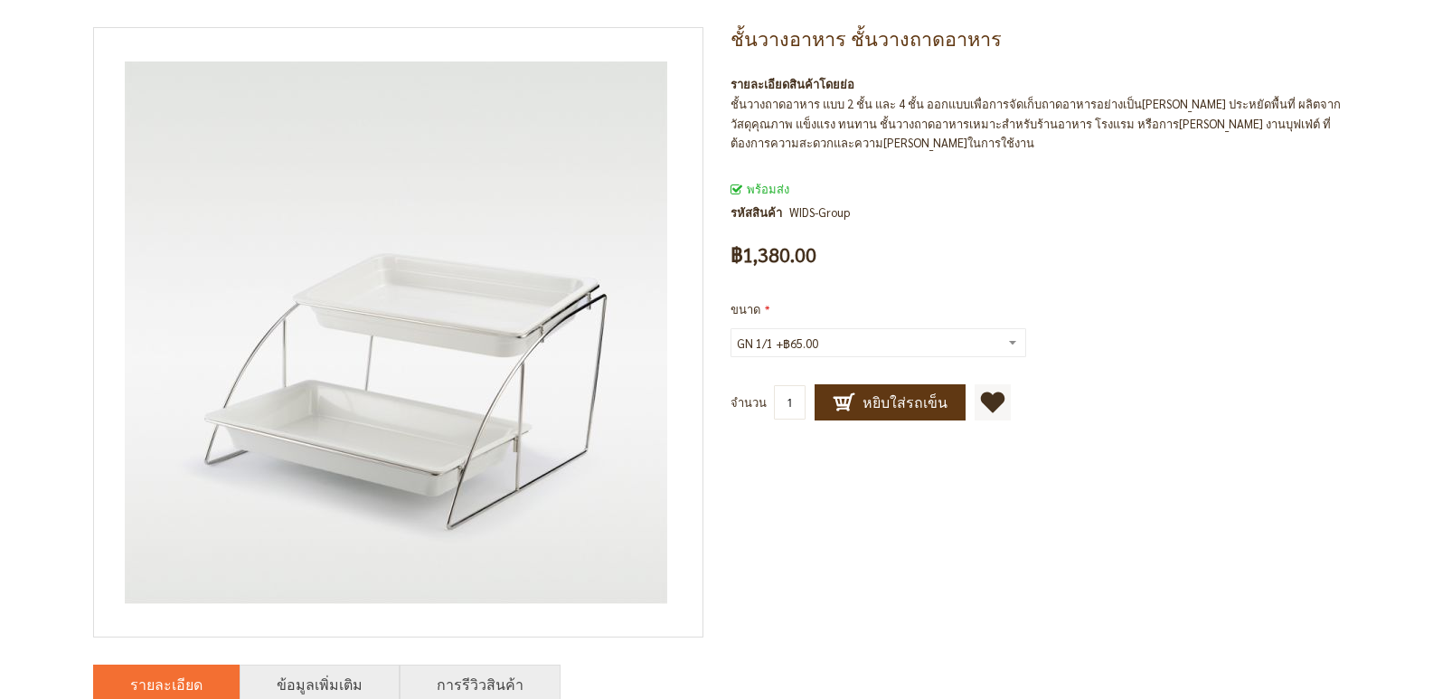
click at [778, 349] on select "เลือกตัวเลือก... GN 1/1 +฿65.00 GN 1/2 +฿5.00 GN 1/3 +฿245.00 GN 1/6 +฿270.00 2…" at bounding box center [879, 342] width 296 height 29
select select "55"
click at [731, 328] on select "เลือกตัวเลือก... GN 1/1 +฿65.00 GN 1/2 +฿5.00 GN 1/3 +฿245.00 GN 1/6 +฿270.00 2…" at bounding box center [879, 342] width 296 height 29
